Goal: Transaction & Acquisition: Purchase product/service

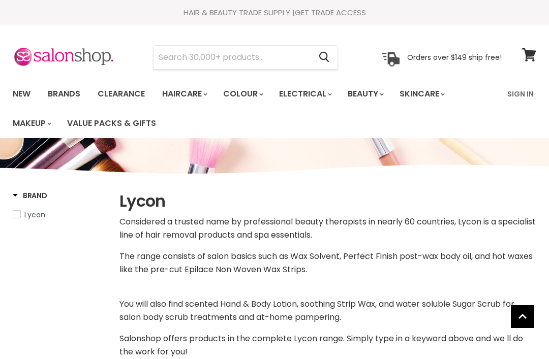
select select "manual"
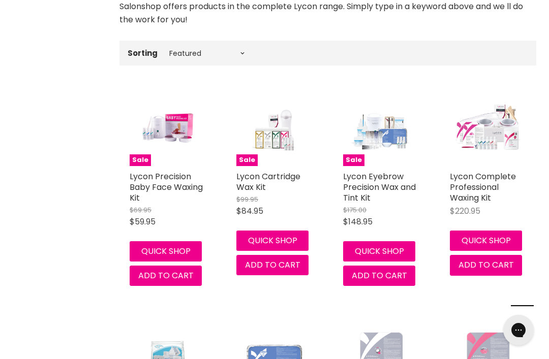
scroll to position [333, 0]
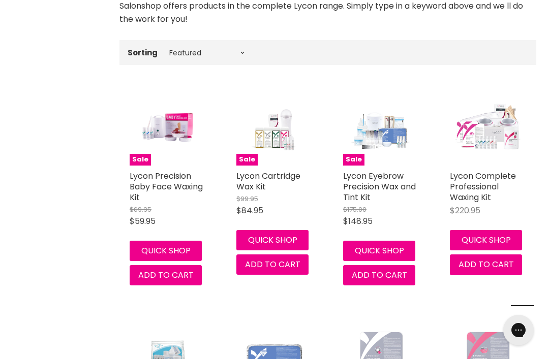
click at [483, 192] on link "Lycon Complete Professional Waxing Kit" at bounding box center [483, 186] width 66 height 33
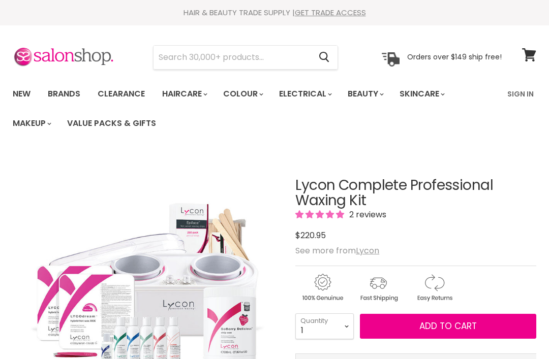
scroll to position [69, 0]
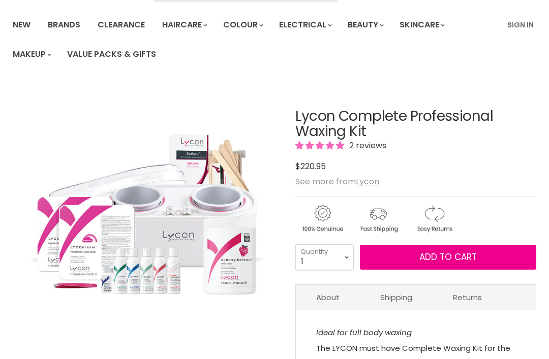
click at [441, 256] on span "Add to cart" at bounding box center [447, 257] width 57 height 12
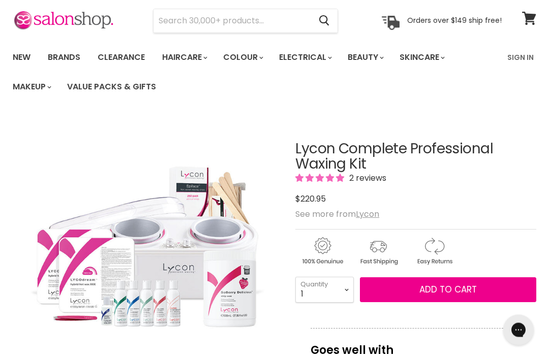
scroll to position [0, 0]
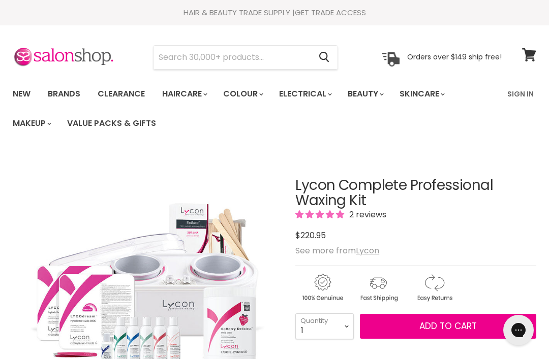
click at [217, 53] on input "Search" at bounding box center [232, 57] width 157 height 23
click at [191, 54] on input "Search" at bounding box center [232, 57] width 157 height 23
click at [196, 61] on input "Search" at bounding box center [232, 57] width 157 height 23
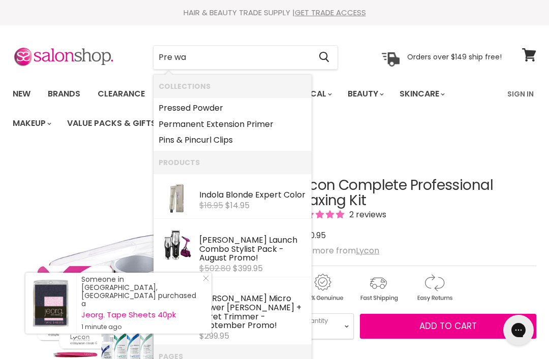
type input "Pre wax"
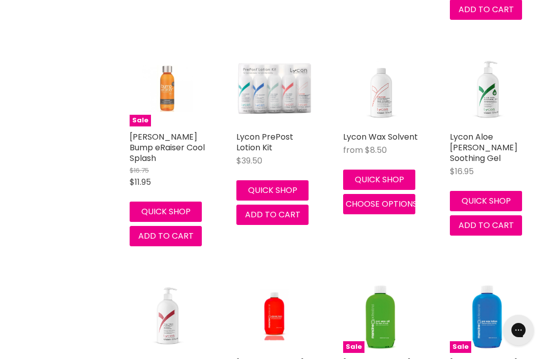
scroll to position [879, 0]
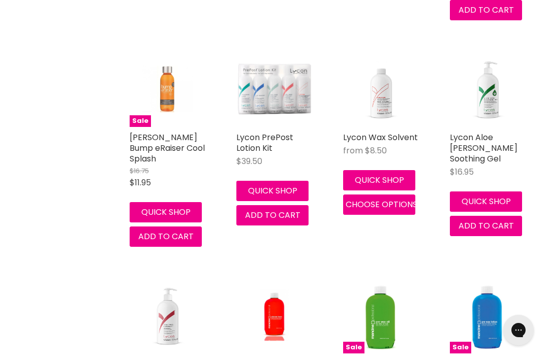
click at [392, 123] on img "Main content" at bounding box center [381, 89] width 76 height 76
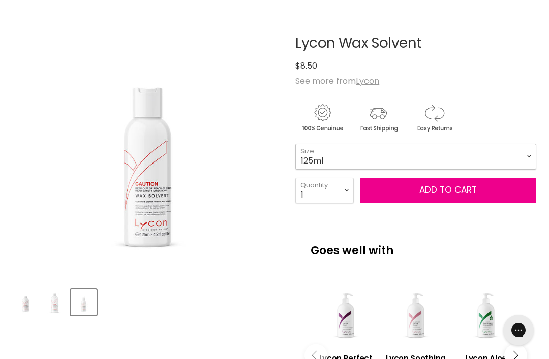
click at [525, 156] on select "125ml 500ml 1 Litre" at bounding box center [415, 156] width 241 height 25
select select "1 Litre"
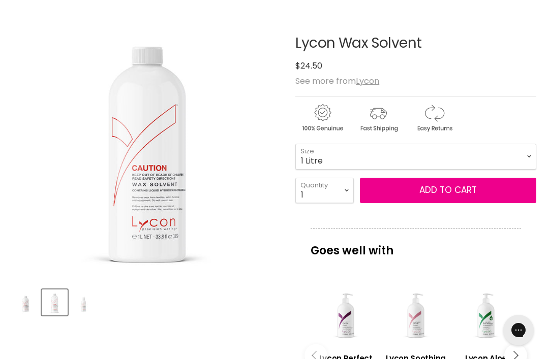
click at [447, 192] on button "Add to cart" at bounding box center [448, 190] width 176 height 25
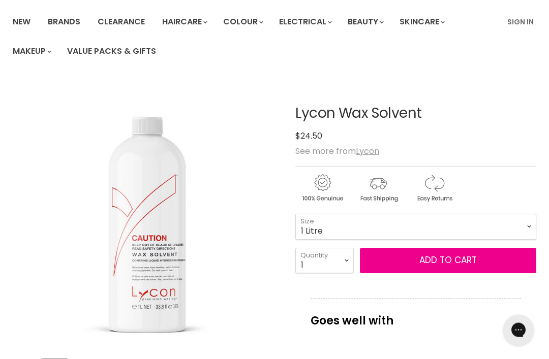
scroll to position [71, 0]
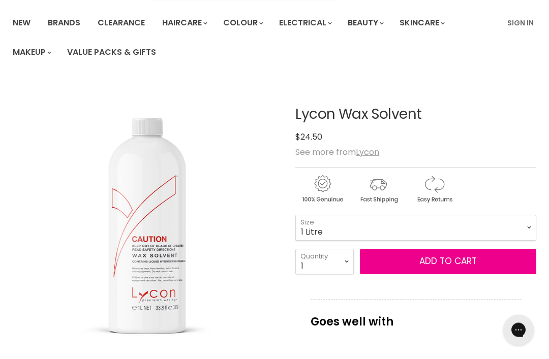
click at [439, 262] on button "Add to cart" at bounding box center [448, 262] width 176 height 25
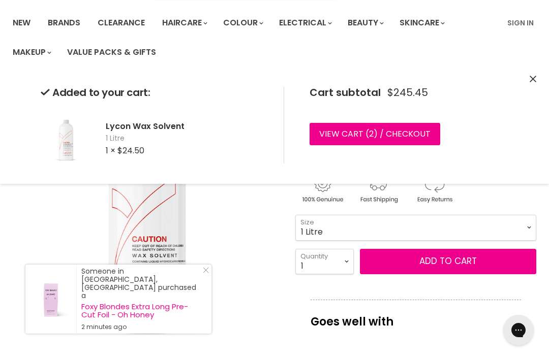
click at [277, 308] on img "Lycon Wax Solvent image. Click or Scroll to Zoom." at bounding box center [147, 215] width 269 height 269
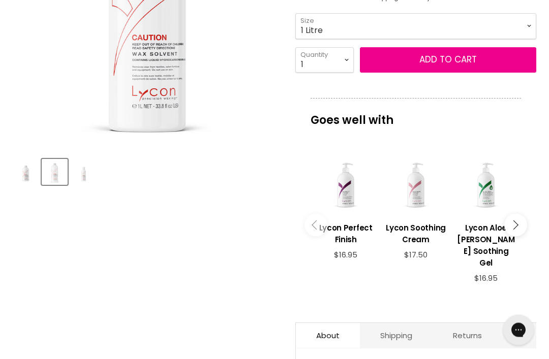
scroll to position [273, 0]
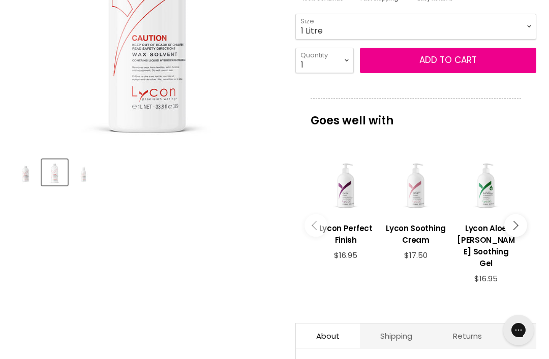
click at [349, 205] on div "Main content" at bounding box center [346, 185] width 60 height 60
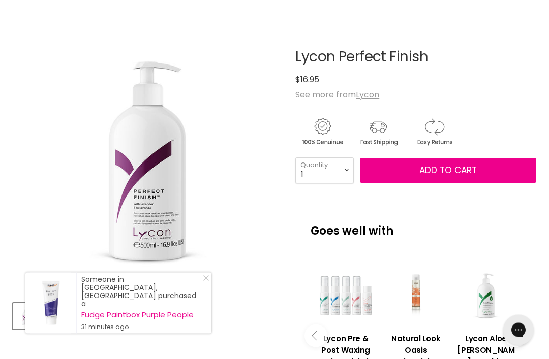
scroll to position [129, 0]
click at [450, 175] on span "Add to cart" at bounding box center [447, 170] width 57 height 12
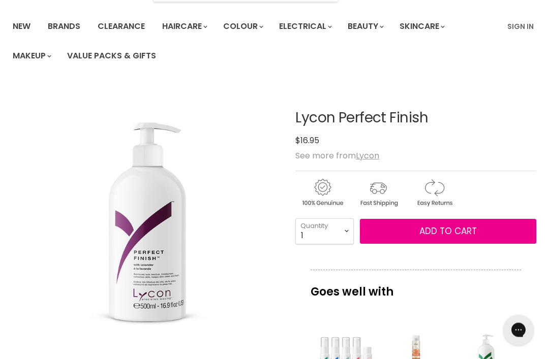
click at [444, 230] on span "Add to cart" at bounding box center [447, 232] width 57 height 12
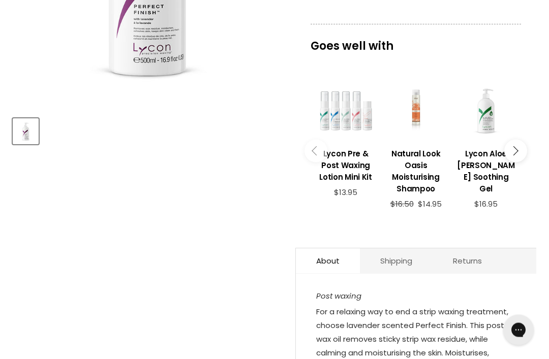
scroll to position [312, 0]
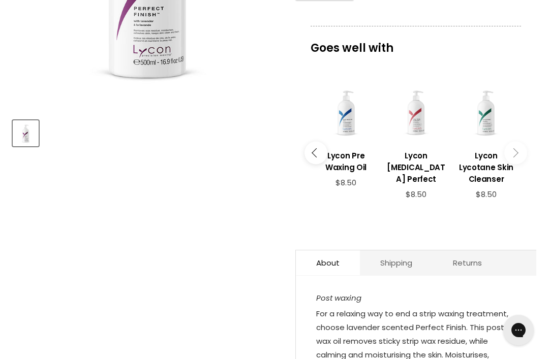
click at [487, 127] on div "Main content" at bounding box center [486, 112] width 60 height 60
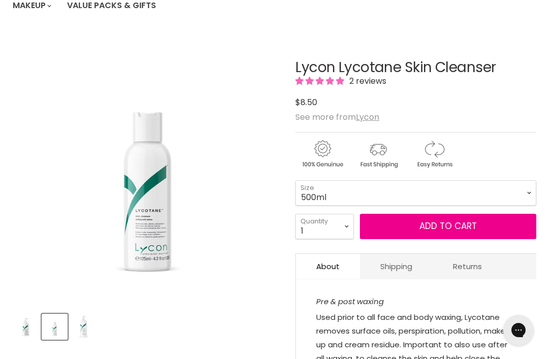
select select "500ml"
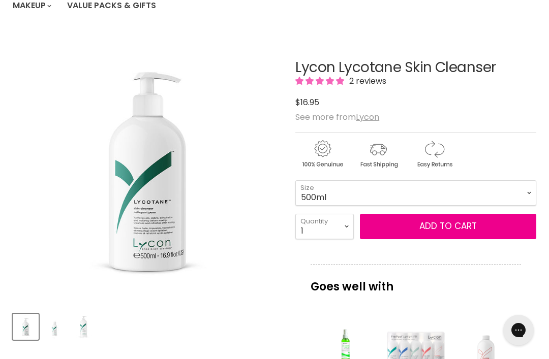
click at [459, 230] on button "Add to cart" at bounding box center [448, 226] width 176 height 25
click at [447, 230] on button "Add to cart" at bounding box center [448, 226] width 176 height 25
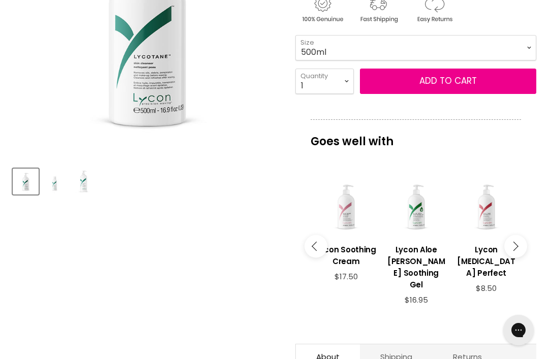
scroll to position [265, 0]
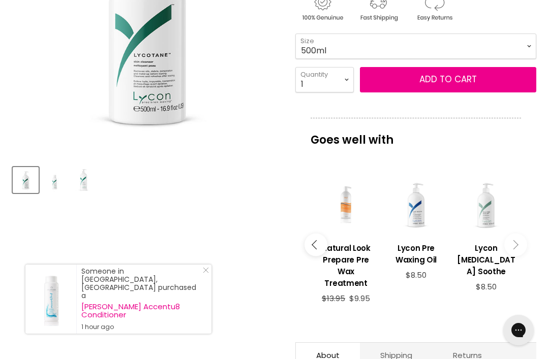
click at [420, 249] on h3 "Lycon Pre Waxing Oil" at bounding box center [416, 254] width 60 height 23
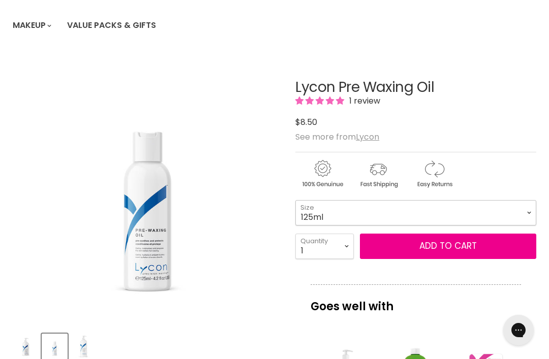
click at [522, 213] on select "125ml 500ml 1 Litre" at bounding box center [415, 212] width 241 height 25
select select "500ml"
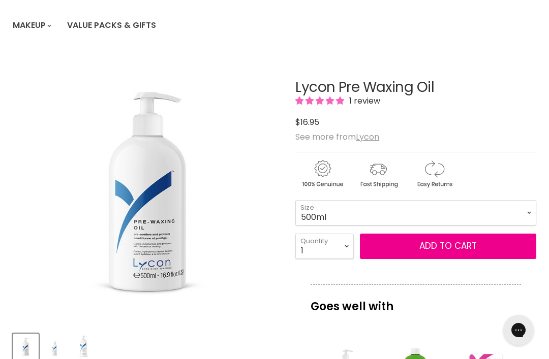
click at [443, 248] on button "Add to cart" at bounding box center [448, 246] width 176 height 25
click at [452, 247] on button "Add to cart" at bounding box center [448, 246] width 176 height 25
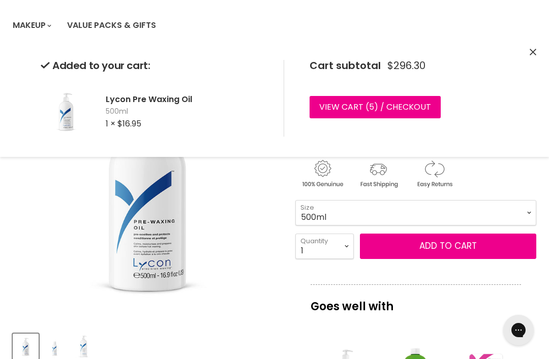
click at [399, 108] on link "View cart ( 5 ) / Checkout" at bounding box center [375, 107] width 131 height 22
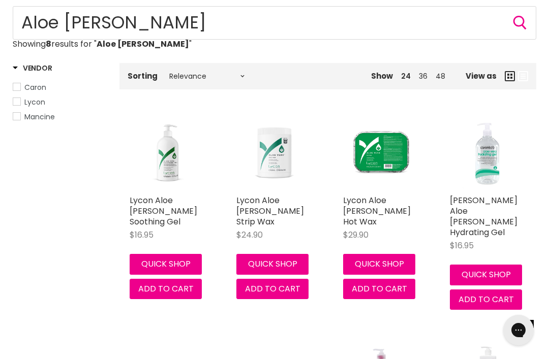
click at [172, 195] on link "Lycon Aloe Vera Soothing Gel" at bounding box center [164, 211] width 68 height 33
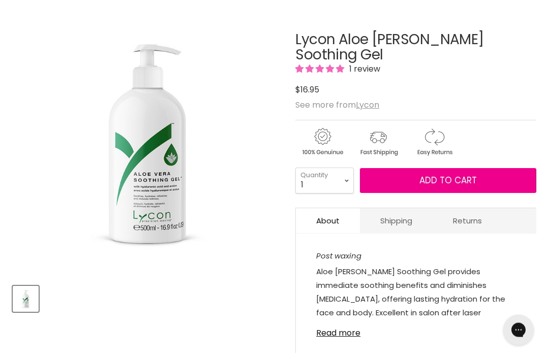
scroll to position [148, 0]
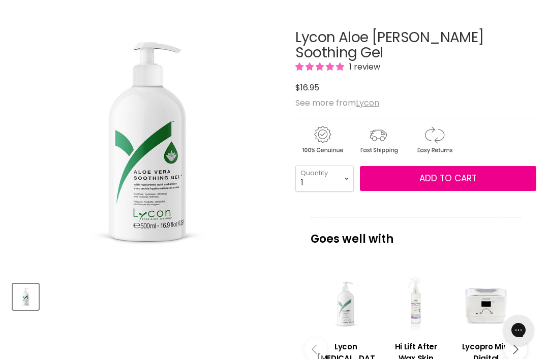
click at [465, 172] on span "Add to cart" at bounding box center [447, 178] width 57 height 12
click at [481, 166] on button "Add to cart" at bounding box center [448, 178] width 176 height 25
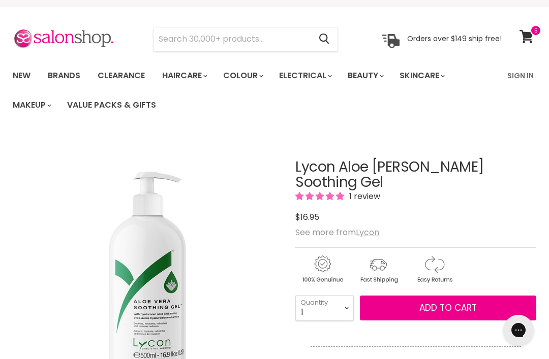
scroll to position [0, 0]
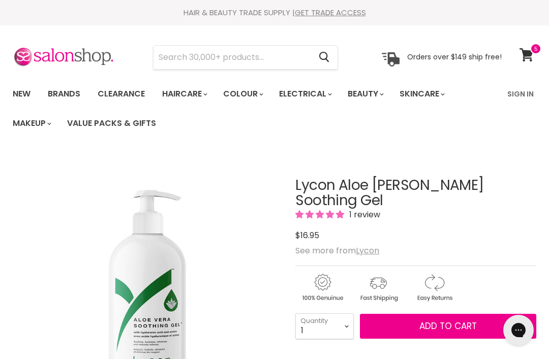
click at [263, 67] on input "Search" at bounding box center [232, 57] width 157 height 23
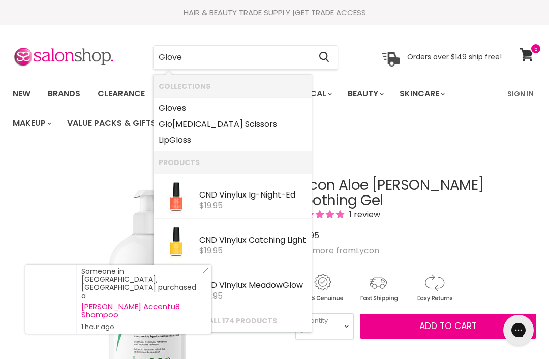
type input "Gloves"
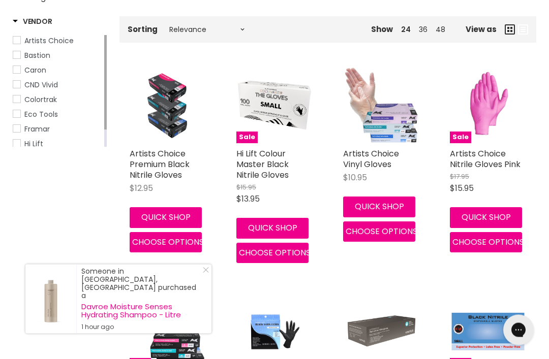
scroll to position [193, 0]
click at [267, 148] on link "Hi Lift Colour Master Black Nitrile Gloves" at bounding box center [262, 164] width 52 height 33
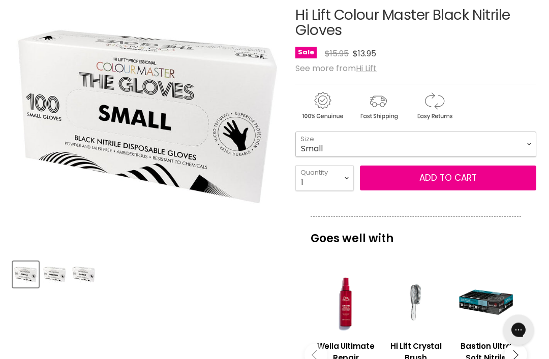
click at [515, 145] on select "Small Medium Large" at bounding box center [415, 144] width 241 height 25
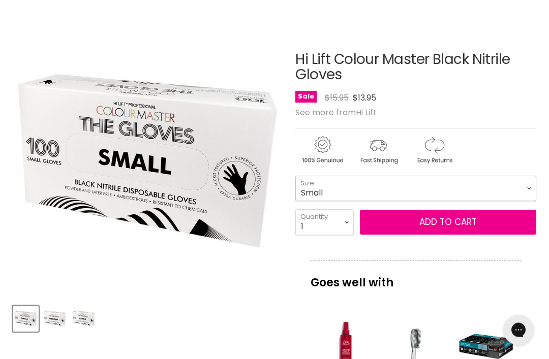
scroll to position [126, 0]
click at [453, 220] on span "Add to cart" at bounding box center [447, 222] width 57 height 12
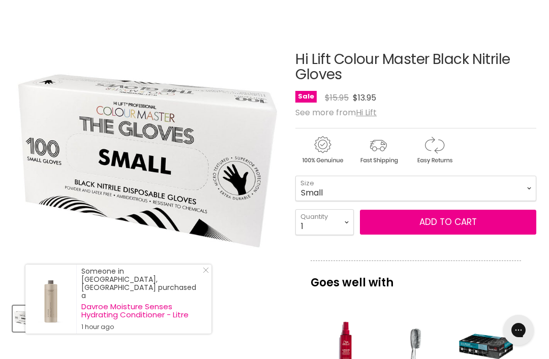
click at [453, 225] on span "Add to cart" at bounding box center [447, 222] width 57 height 12
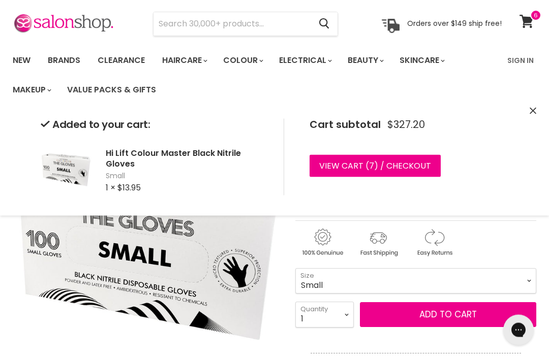
scroll to position [0, 0]
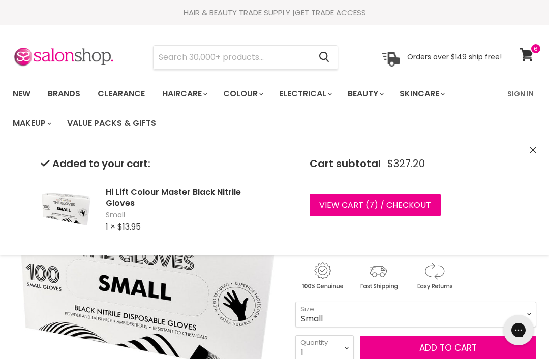
click at [263, 53] on input "Search" at bounding box center [232, 57] width 157 height 23
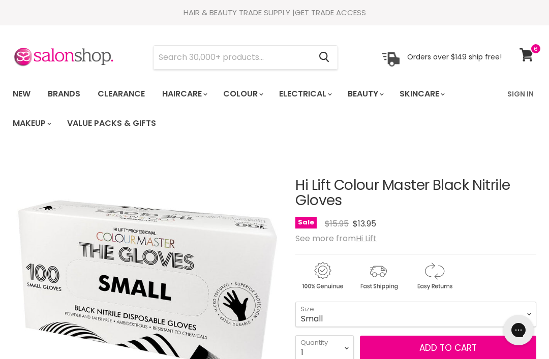
click at [227, 57] on input "Search" at bounding box center [232, 57] width 157 height 23
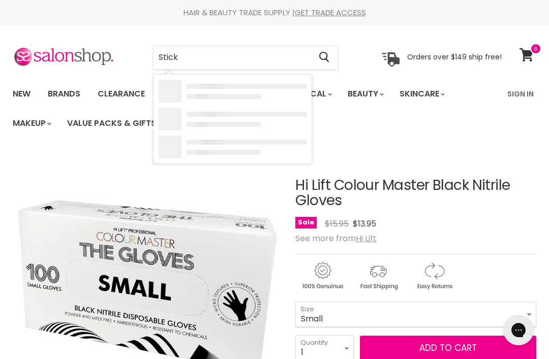
type input "Sticks"
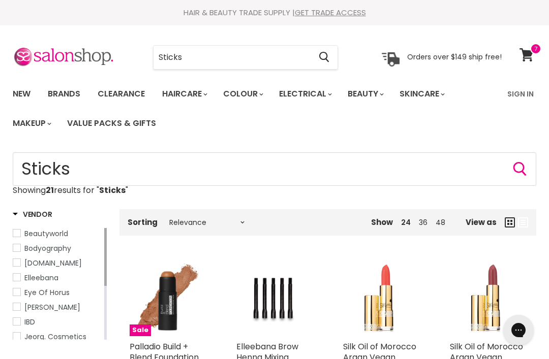
click at [214, 51] on input "Sticks" at bounding box center [232, 57] width 157 height 23
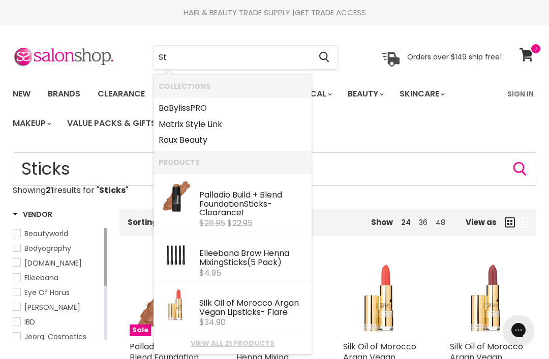
type input "S"
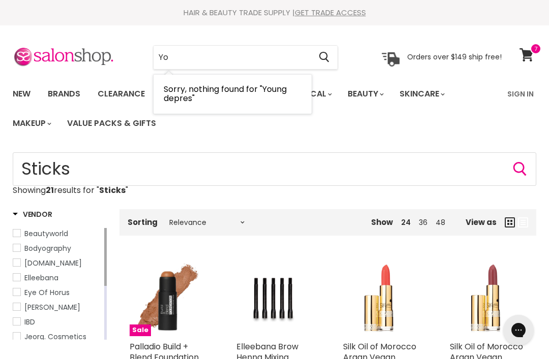
type input "Y"
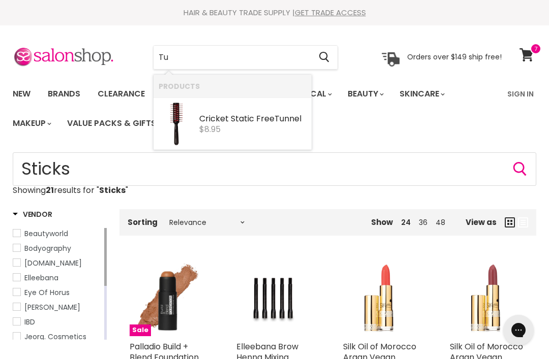
type input "T"
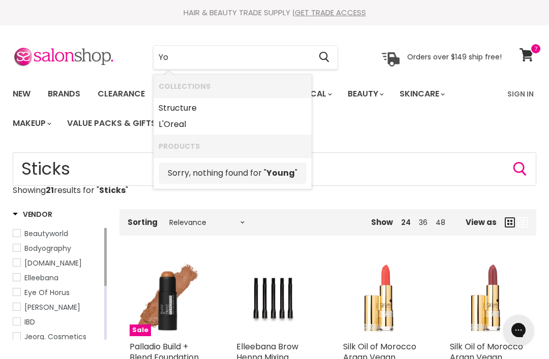
type input "Y"
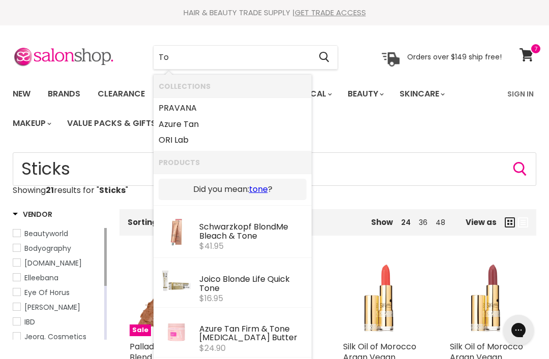
type input "T"
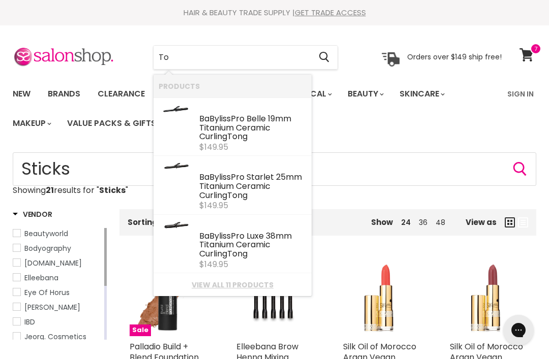
type input "T"
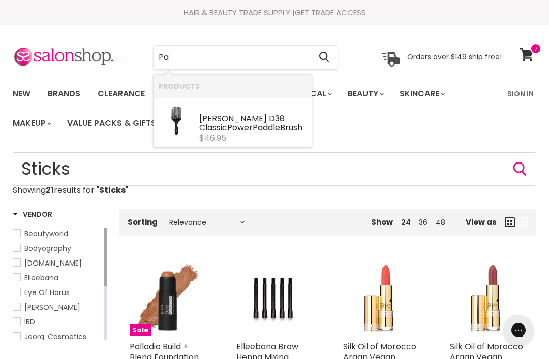
type input "P"
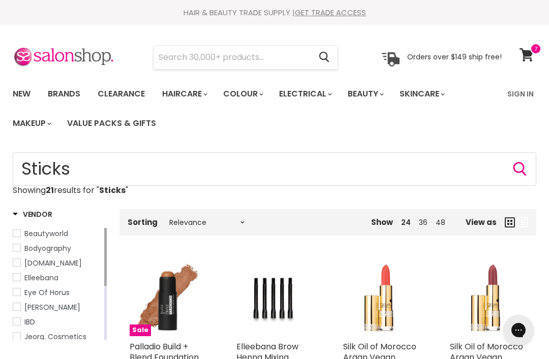
click at [127, 40] on section "Menu Cancel" at bounding box center [274, 52] width 549 height 54
click at [530, 57] on icon at bounding box center [527, 54] width 14 height 13
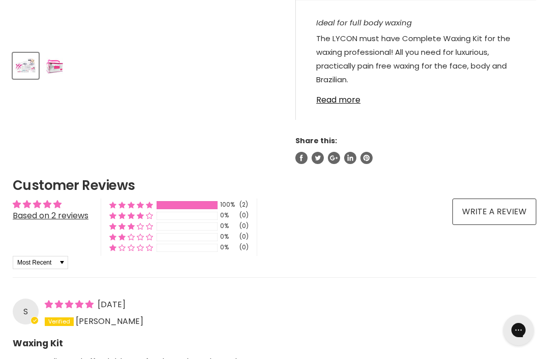
click at [351, 97] on link "Read more" at bounding box center [416, 96] width 200 height 15
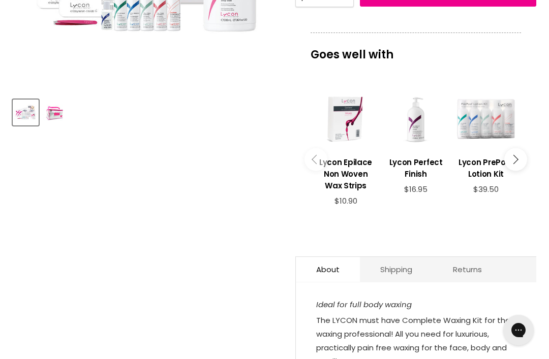
scroll to position [324, 0]
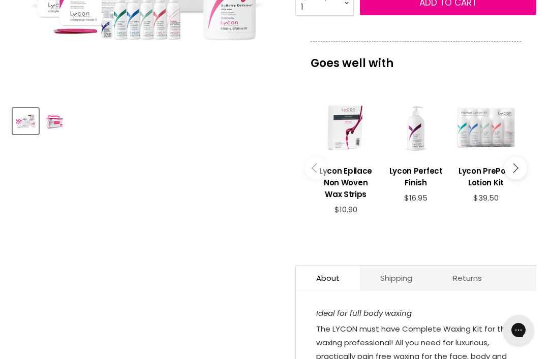
click at [350, 193] on h3 "Lycon Epilace Non Woven Wax Strips" at bounding box center [346, 182] width 60 height 35
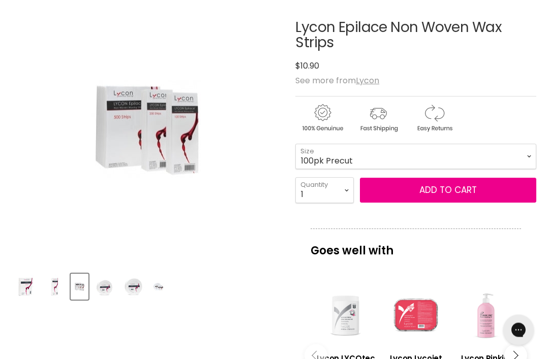
scroll to position [157, 0]
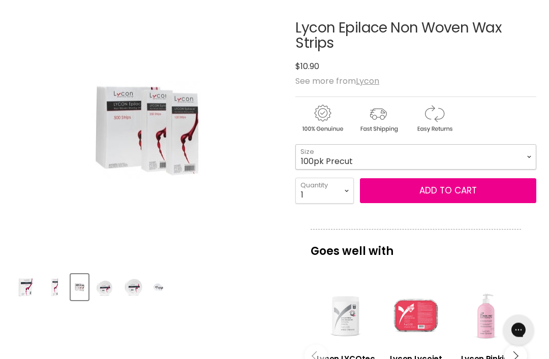
click at [448, 152] on select "100pk Precut 250pk Precut 500pk Precut 50m Roll 100m Roll" at bounding box center [415, 157] width 241 height 25
select select "500pk Precut"
click at [465, 189] on button "Add to cart" at bounding box center [448, 190] width 176 height 25
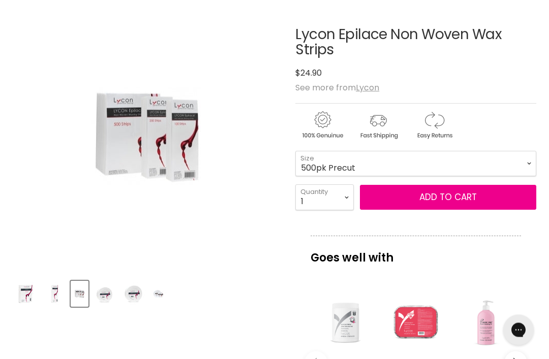
scroll to position [127, 0]
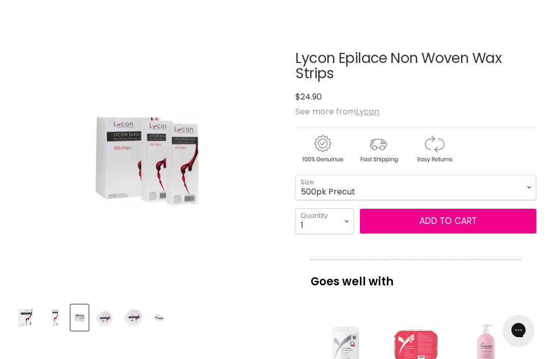
click at [444, 223] on button "Add to cart" at bounding box center [448, 221] width 176 height 25
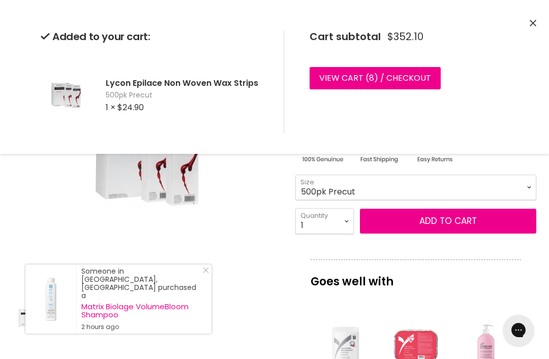
click at [535, 22] on icon "Close" at bounding box center [533, 23] width 7 height 7
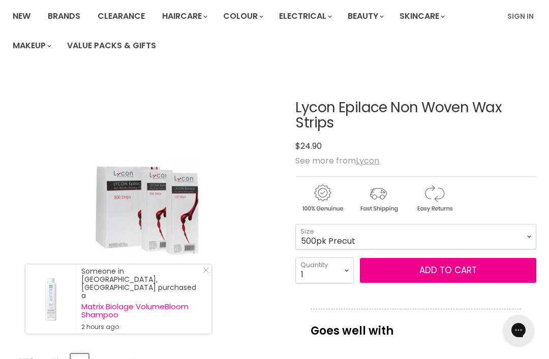
scroll to position [0, 0]
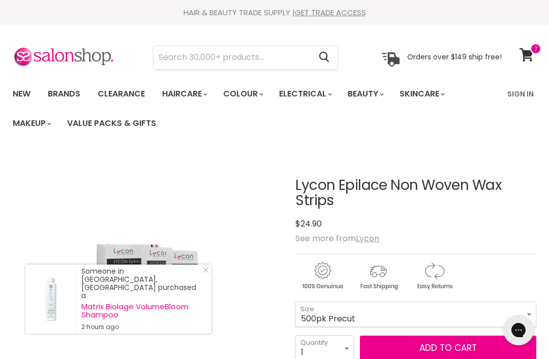
click at [257, 56] on input "Search" at bounding box center [232, 57] width 157 height 23
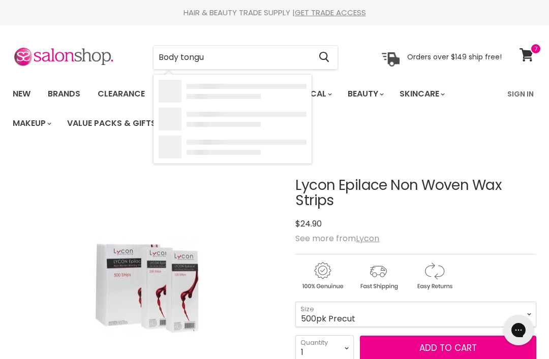
type input "Body tongue"
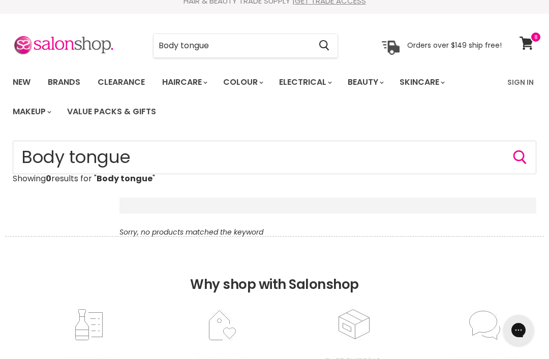
click at [229, 45] on input "Body tongue" at bounding box center [232, 45] width 157 height 23
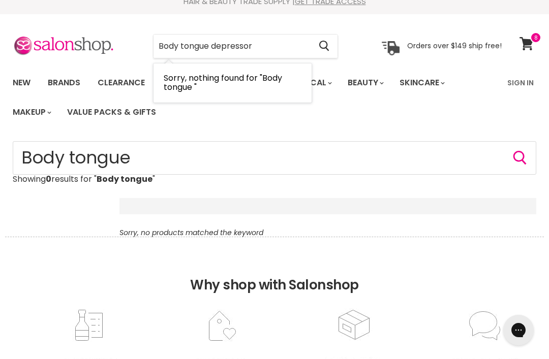
type input "Body tongue depressors"
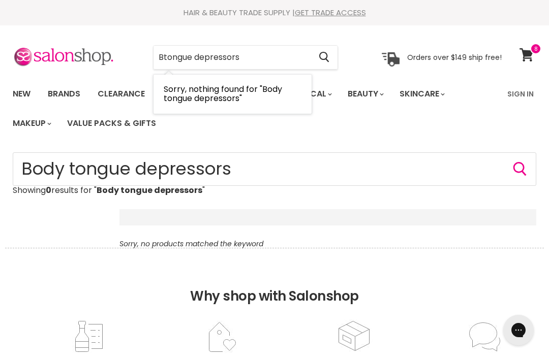
type input "tongue depressors"
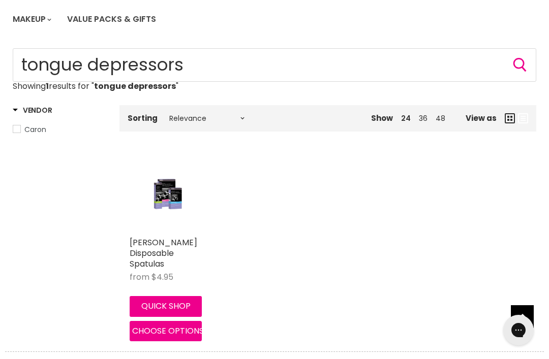
click at [188, 205] on img "Main content" at bounding box center [167, 194] width 51 height 76
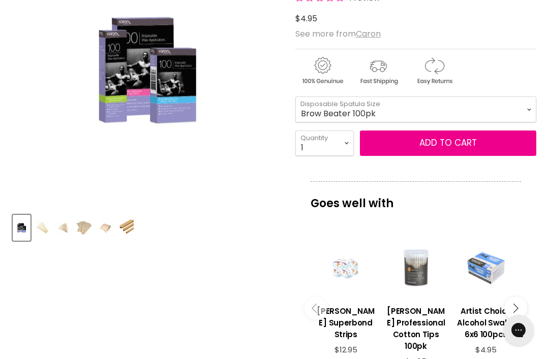
click at [45, 234] on img "Product thumbnails" at bounding box center [43, 228] width 16 height 24
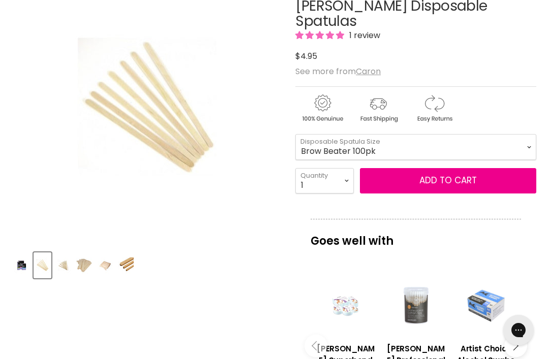
scroll to position [180, 0]
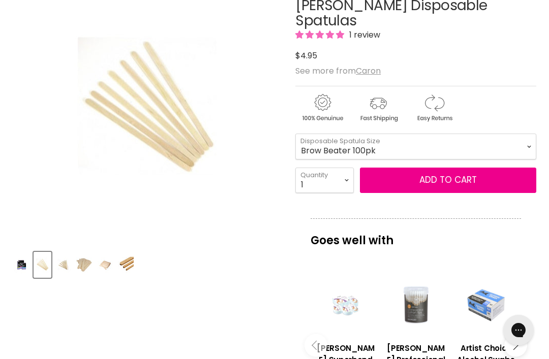
click at [92, 259] on img "Product thumbnails" at bounding box center [84, 265] width 16 height 24
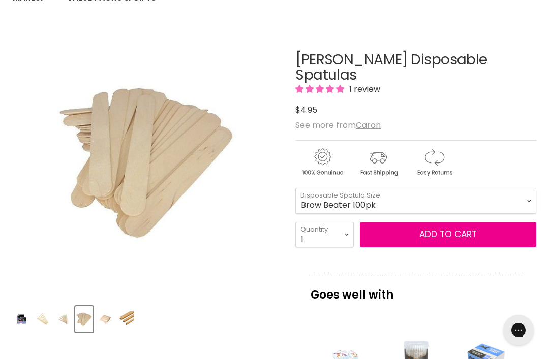
scroll to position [125, 0]
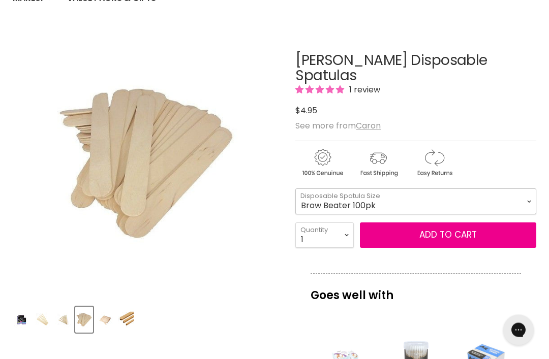
click at [432, 189] on select "Brow Beater 100pk Brow Beater 500pk Small (Icy Pole) 100pk Small (Icy Pole) 500…" at bounding box center [415, 201] width 241 height 25
select select "Large (Tongue Depressor) 500pk"
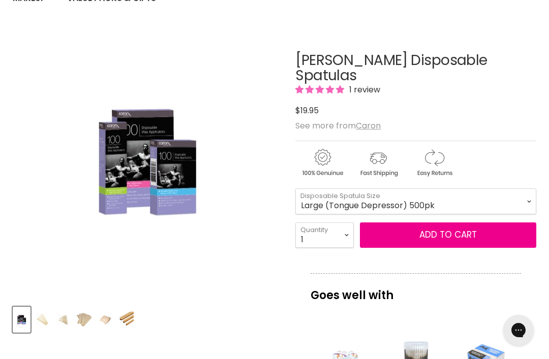
click at [468, 223] on button "Add to cart" at bounding box center [448, 235] width 176 height 25
click at [483, 223] on button "Add to cart" at bounding box center [448, 235] width 176 height 25
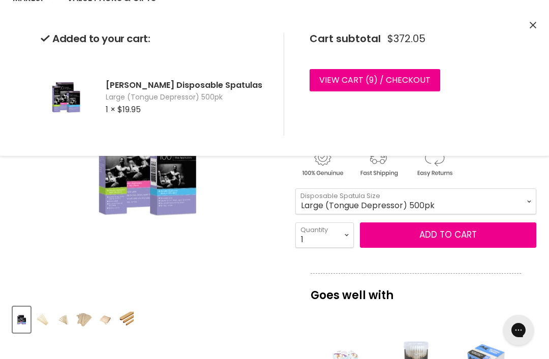
click at [408, 98] on div "Cart subtotal $372.05 View cart ( 9 ) / Checkout Checkout" at bounding box center [396, 84] width 225 height 103
click at [409, 83] on link "View cart ( 9 ) / Checkout" at bounding box center [375, 80] width 131 height 22
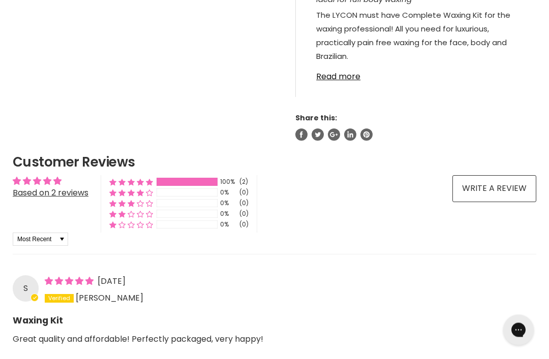
scroll to position [638, 0]
click at [342, 73] on link "Read more" at bounding box center [416, 73] width 200 height 15
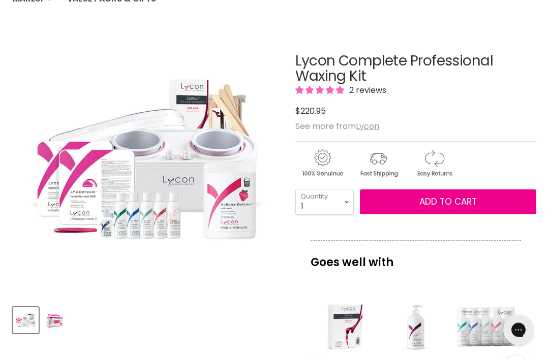
scroll to position [0, 0]
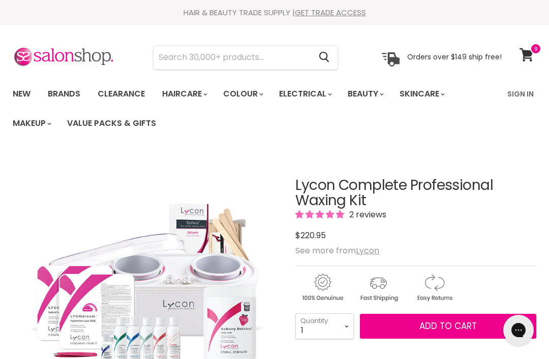
click at [196, 58] on input "Search" at bounding box center [232, 57] width 157 height 23
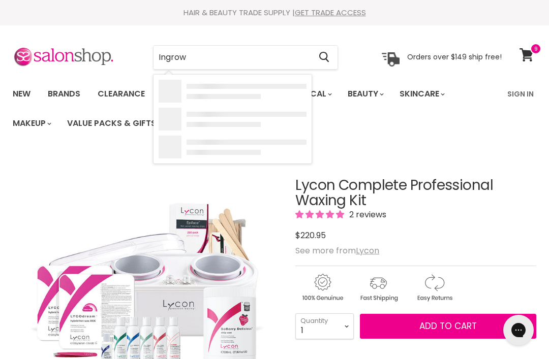
type input "Ingrown"
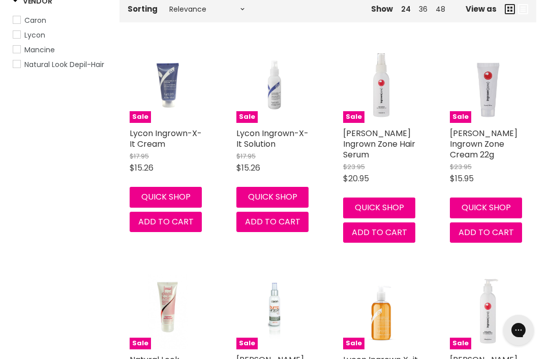
scroll to position [210, 0]
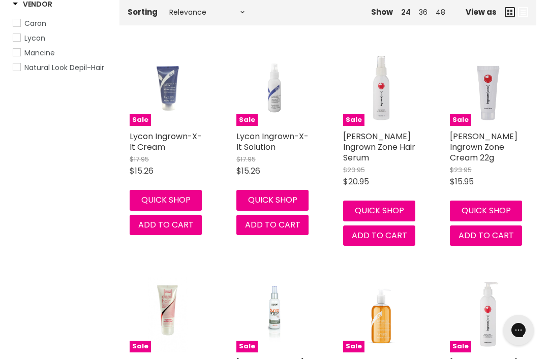
click at [267, 148] on link "Lycon Ingrown-X-It Solution" at bounding box center [272, 142] width 72 height 22
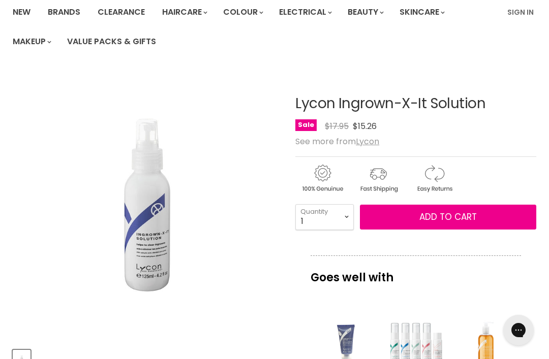
scroll to position [82, 0]
click at [450, 214] on span "Add to cart" at bounding box center [447, 217] width 57 height 12
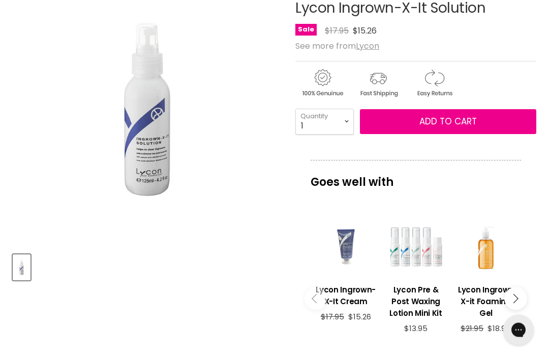
scroll to position [177, 0]
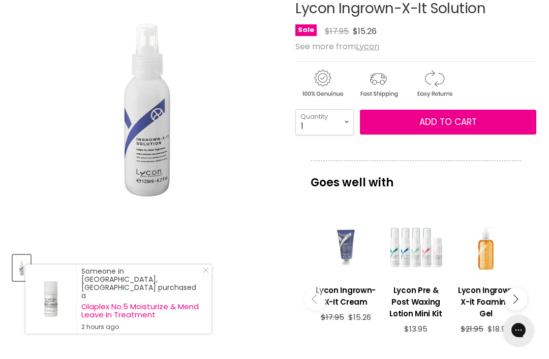
click at [473, 129] on button "Add to cart" at bounding box center [448, 122] width 176 height 25
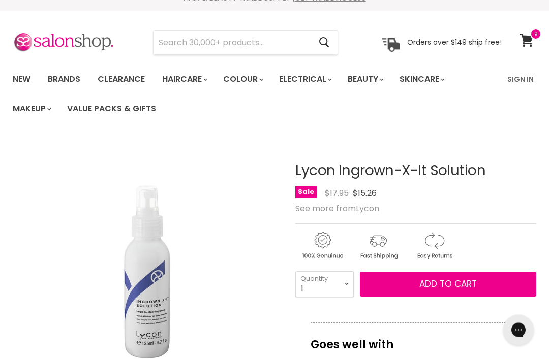
scroll to position [0, 0]
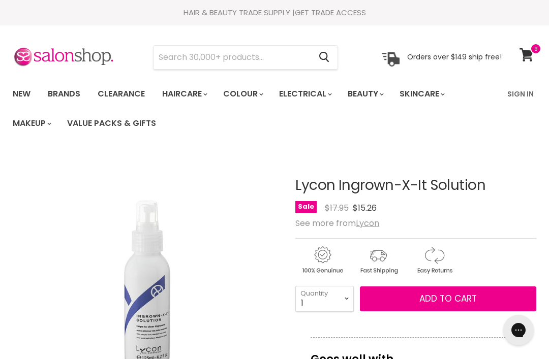
click at [289, 51] on input "Search" at bounding box center [232, 57] width 157 height 23
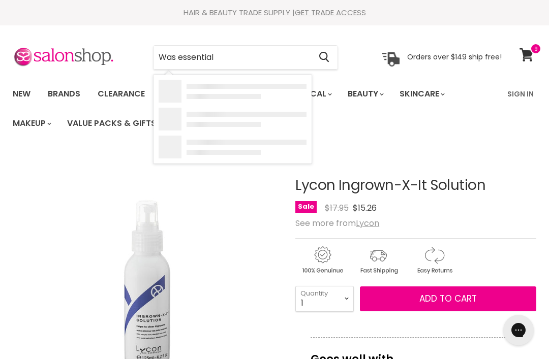
type input "Was essentials"
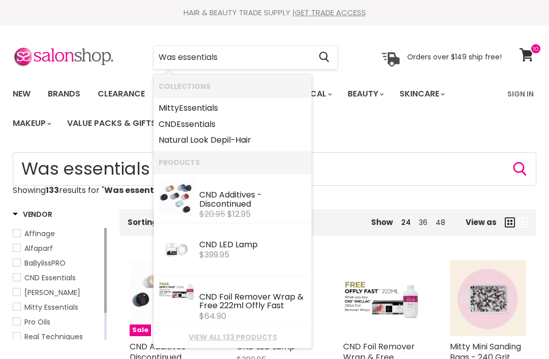
click at [174, 58] on input "Was essentials" at bounding box center [232, 57] width 157 height 23
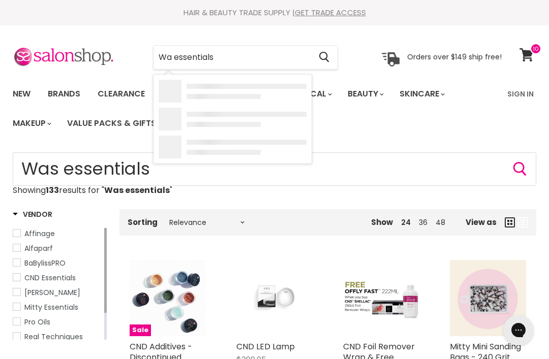
type input "Wax essentials"
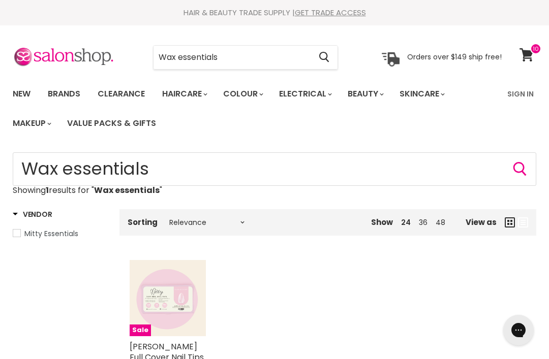
click at [267, 55] on input "Wax essentials" at bounding box center [232, 57] width 157 height 23
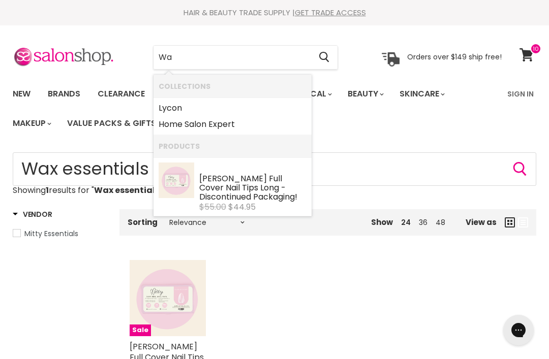
type input "W"
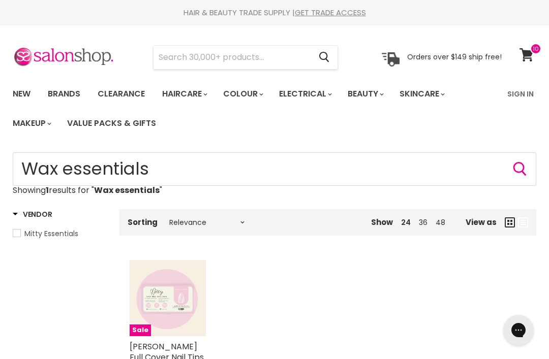
click at [75, 84] on link "Brands" at bounding box center [64, 93] width 48 height 21
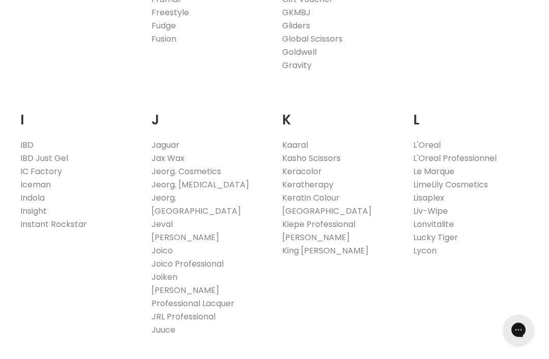
scroll to position [836, 0]
click at [425, 255] on link "Lycon" at bounding box center [424, 251] width 23 height 12
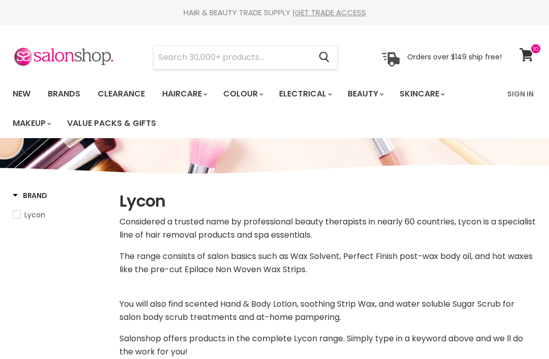
select select "manual"
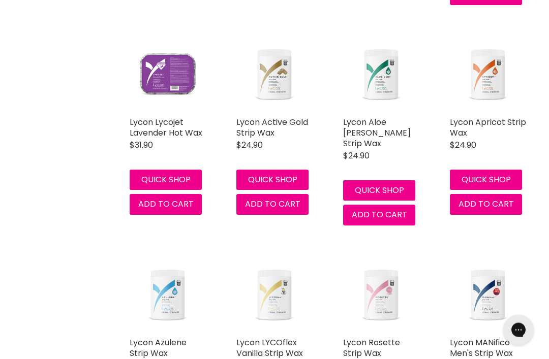
scroll to position [1478, 0]
click at [273, 337] on link "Lycon LYCOflex Vanilla Strip Wax" at bounding box center [269, 348] width 67 height 22
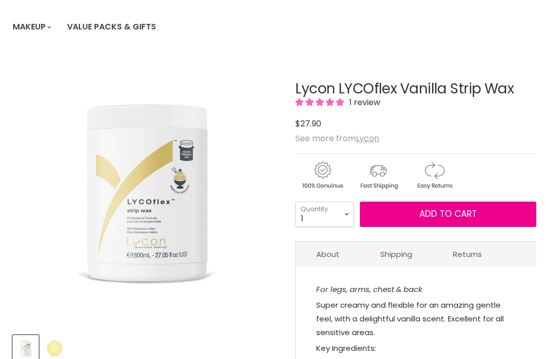
scroll to position [97, 0]
